Goal: Task Accomplishment & Management: Manage account settings

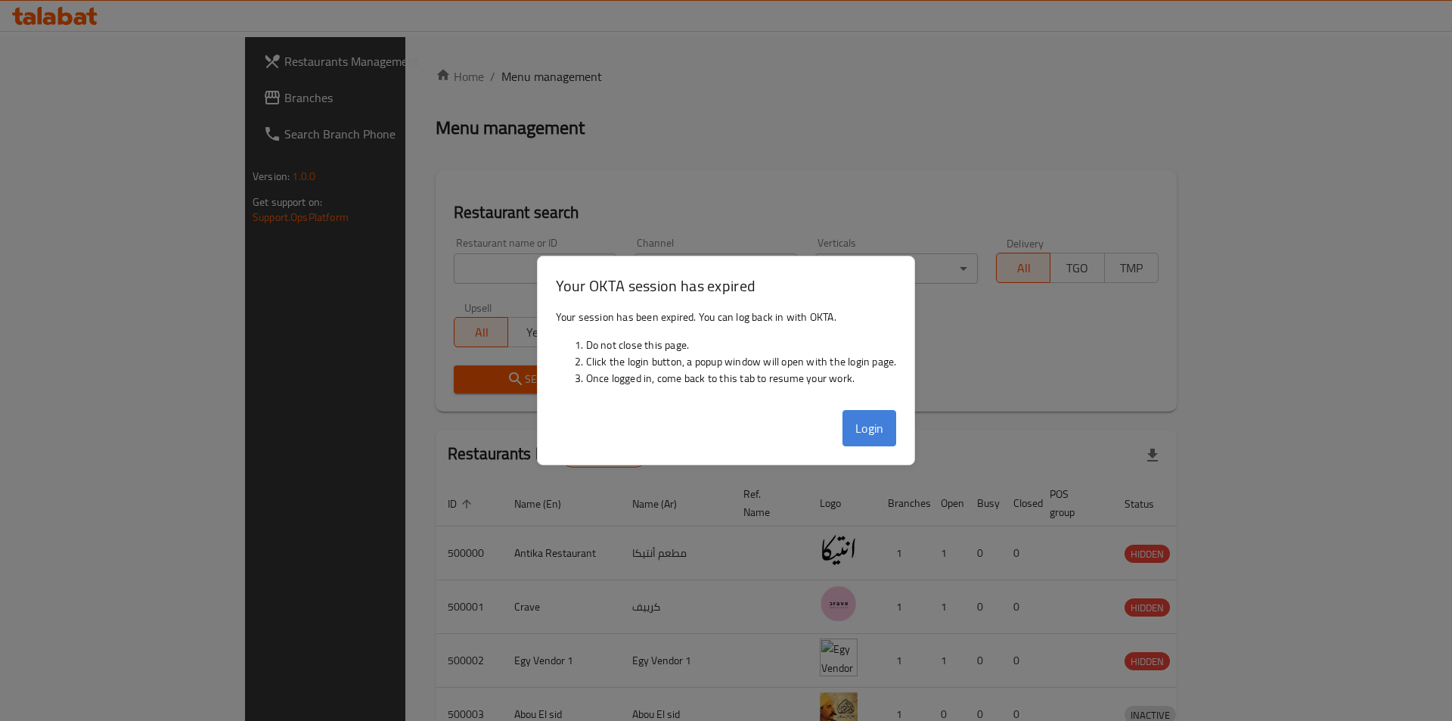
drag, startPoint x: 902, startPoint y: 436, endPoint x: 887, endPoint y: 431, distance: 16.7
click at [899, 436] on div "Login" at bounding box center [726, 434] width 377 height 61
click at [887, 431] on button "Login" at bounding box center [870, 428] width 54 height 36
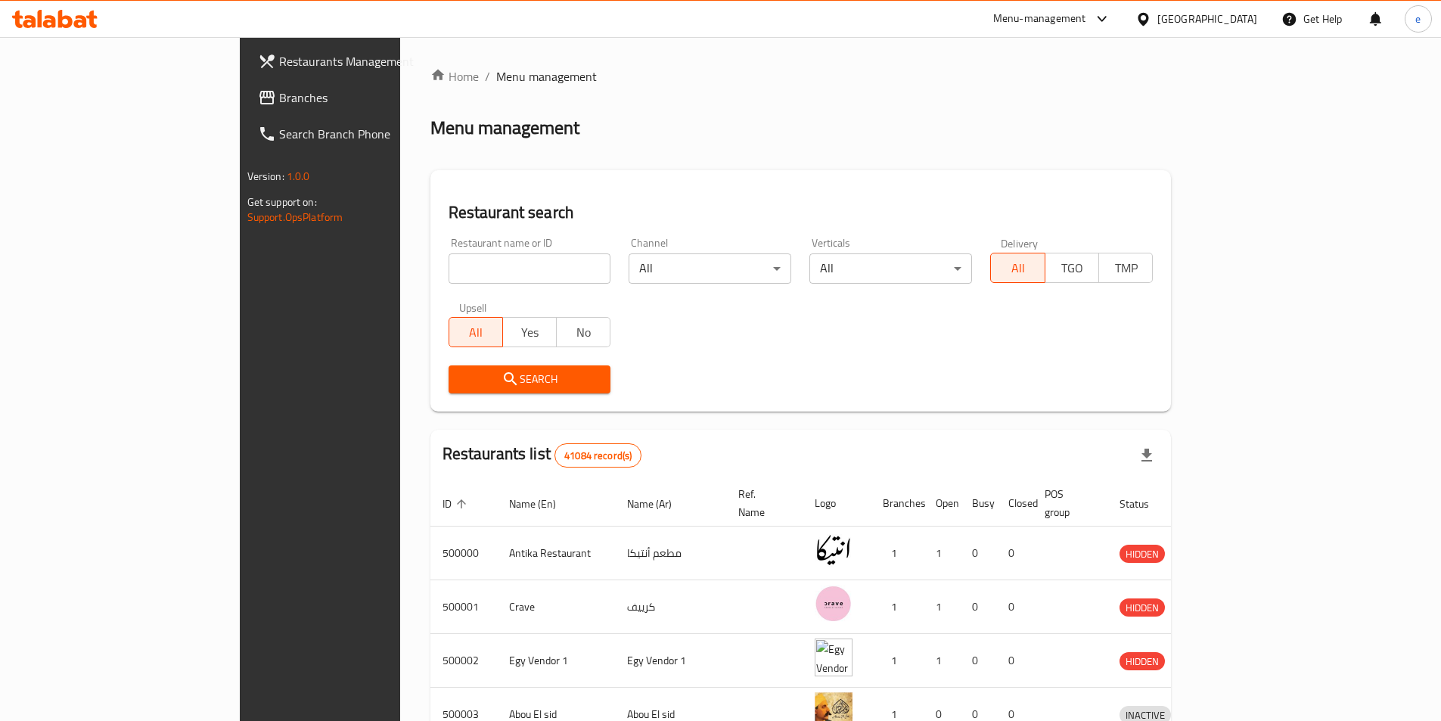
click at [279, 98] on span "Branches" at bounding box center [373, 98] width 189 height 18
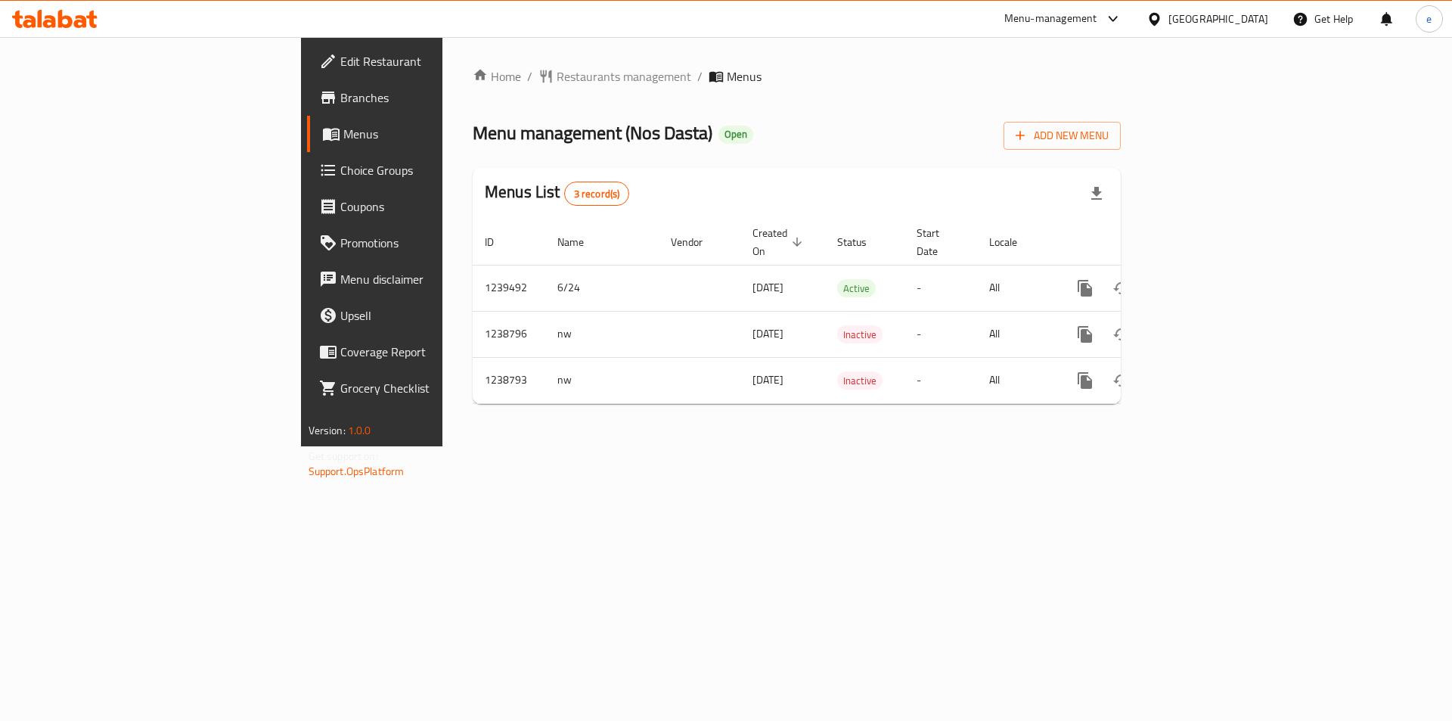
click at [340, 171] on span "Choice Groups" at bounding box center [435, 170] width 191 height 18
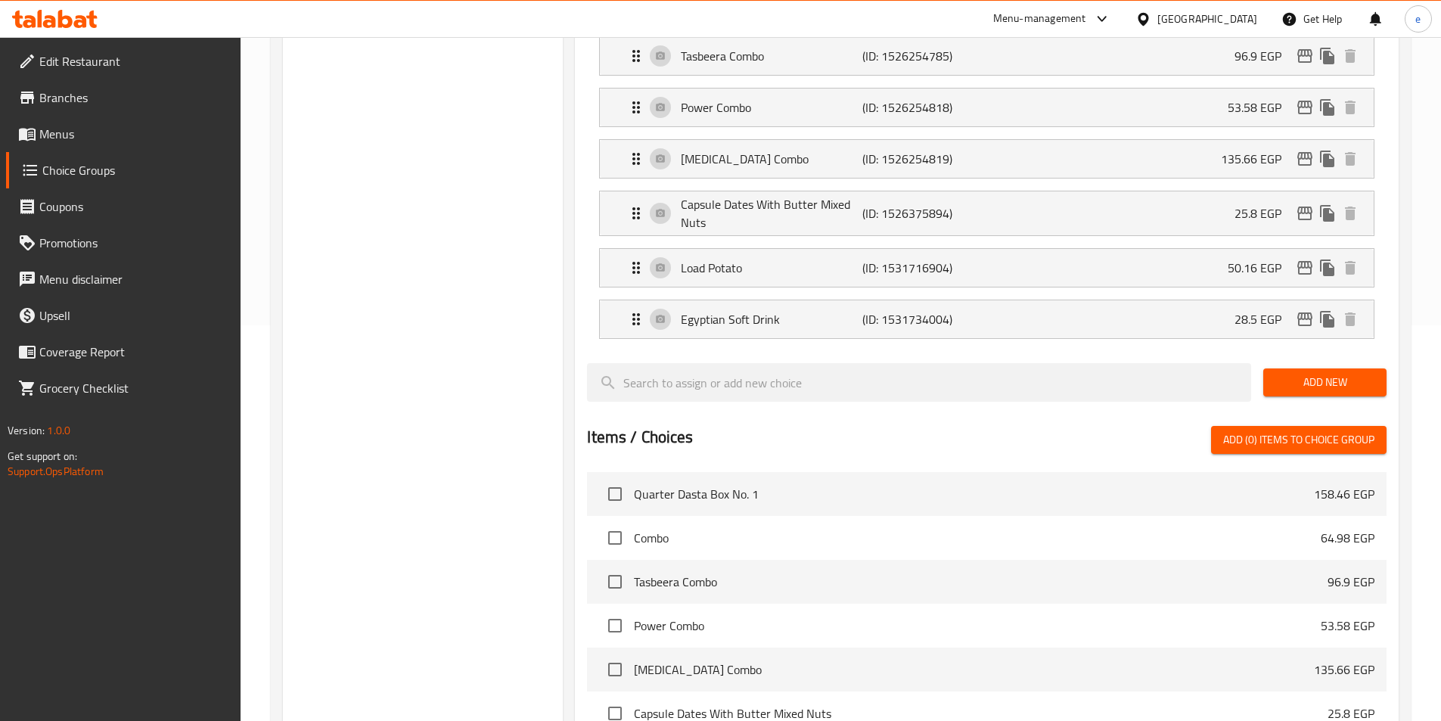
scroll to position [244, 0]
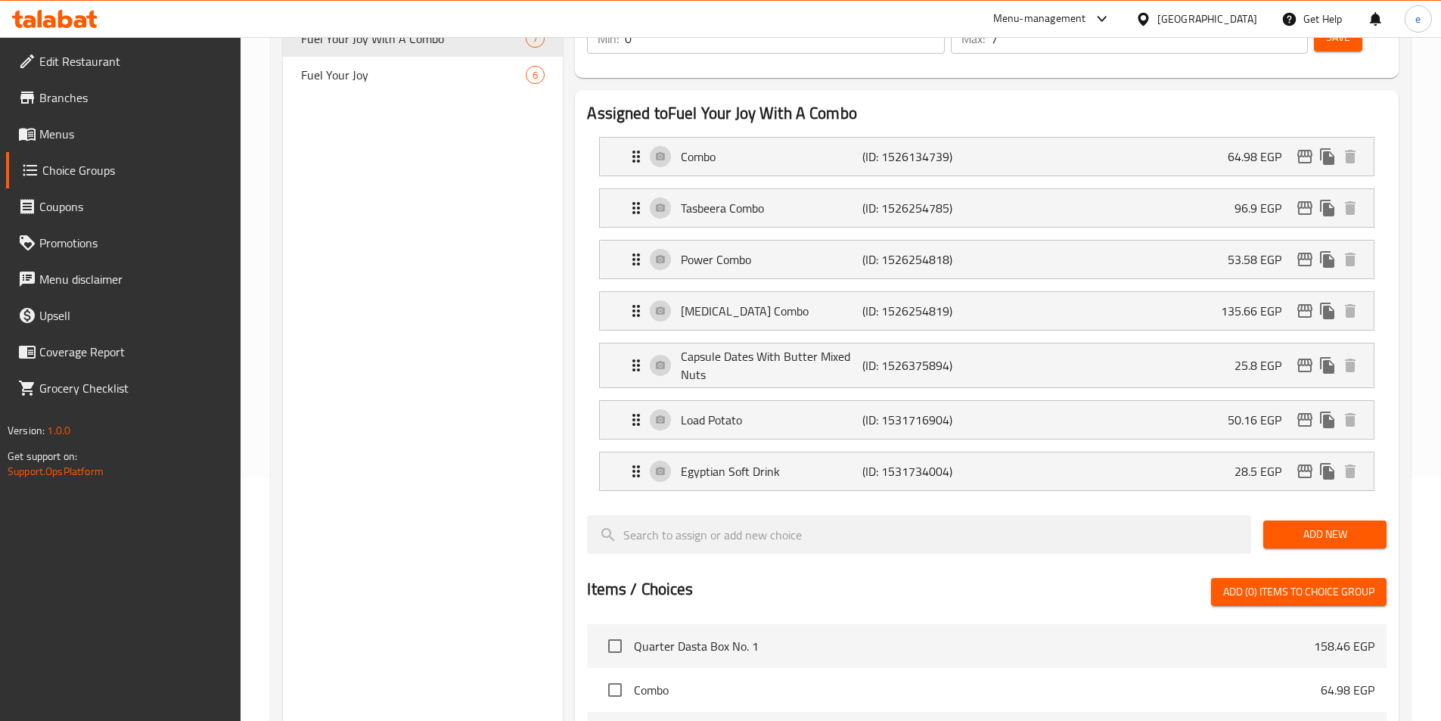
drag, startPoint x: 367, startPoint y: 74, endPoint x: 402, endPoint y: 209, distance: 139.1
click at [367, 74] on span "Fuel Your Joy" at bounding box center [413, 75] width 225 height 18
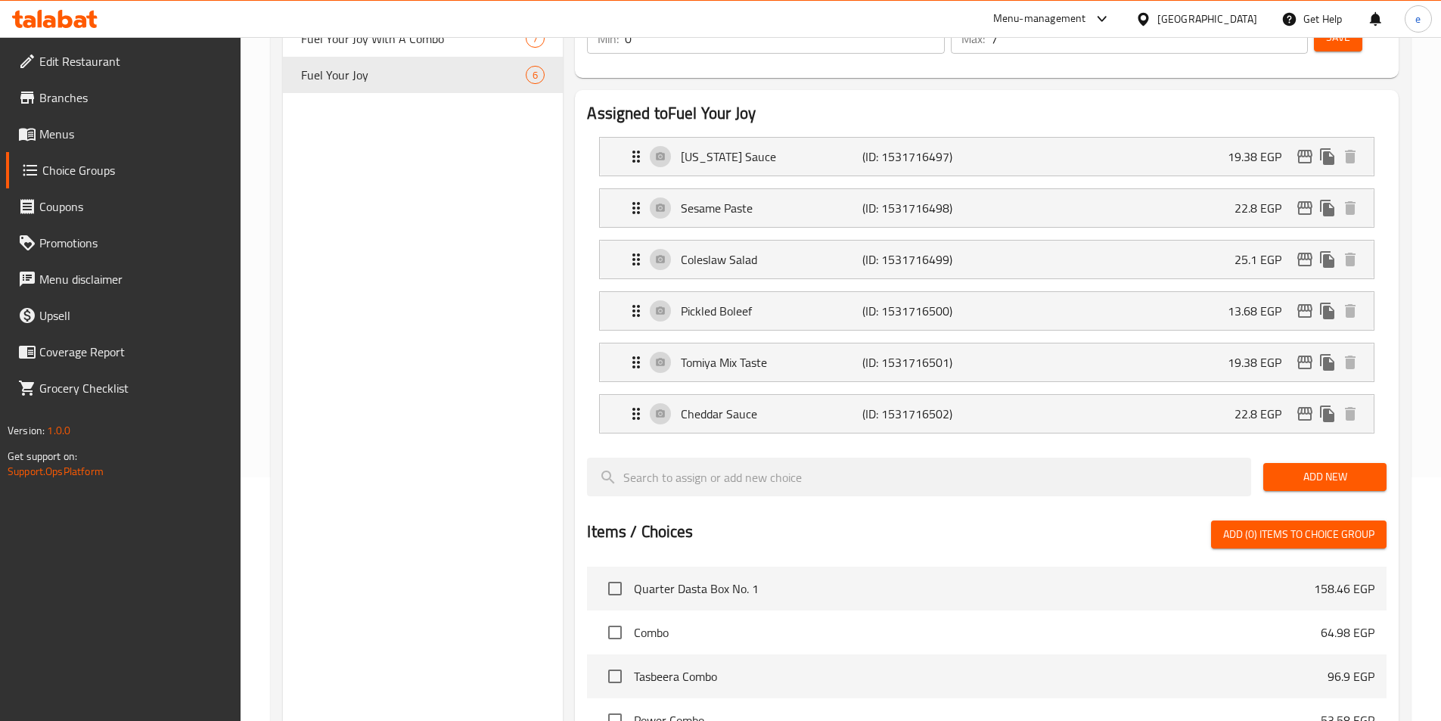
type input "Fuel Your Joy"
type input "زود فرحتك"
type input "6"
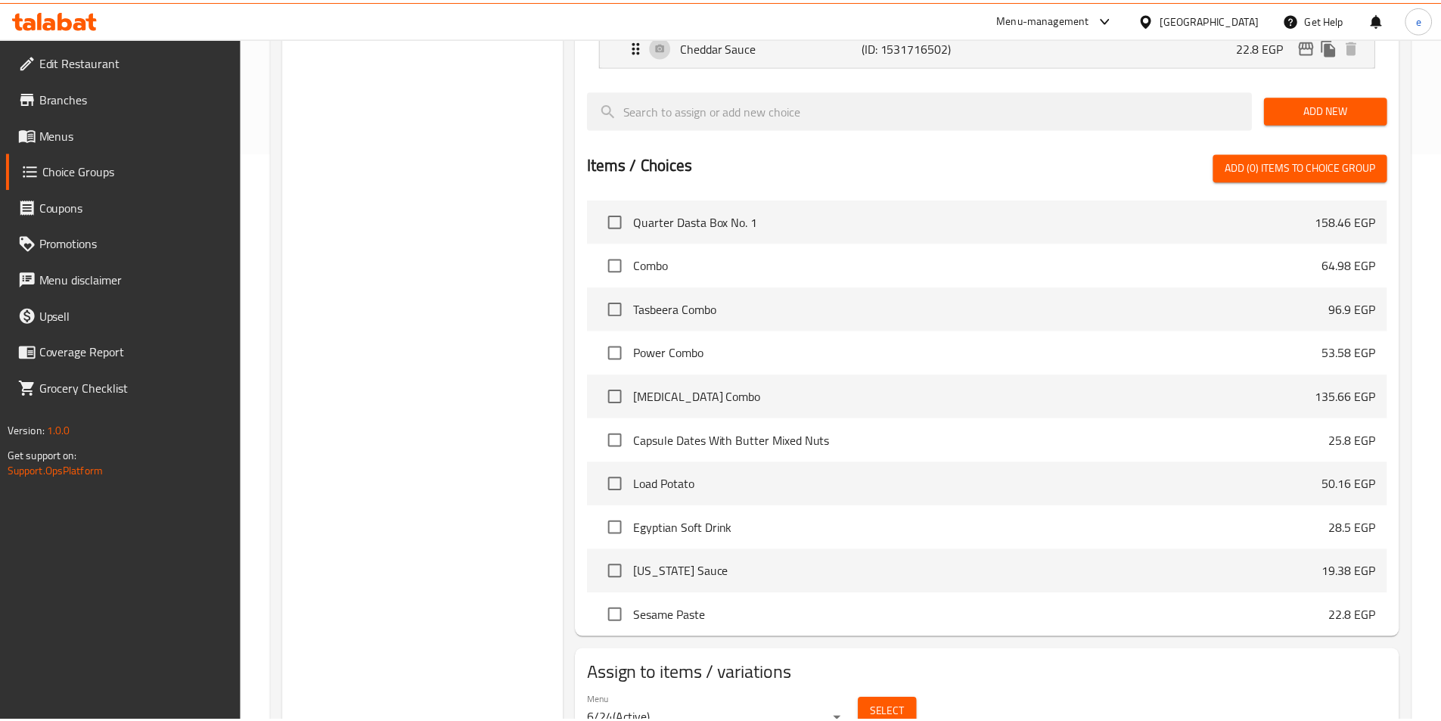
scroll to position [640, 0]
